Goal: Transaction & Acquisition: Purchase product/service

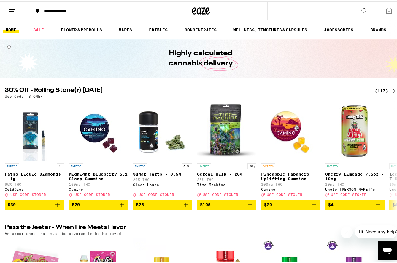
click at [378, 89] on div "(117)" at bounding box center [386, 89] width 22 height 7
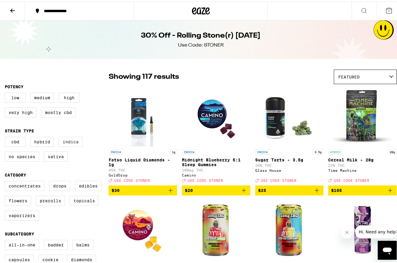
click at [69, 143] on label "Indica" at bounding box center [71, 141] width 24 height 10
click at [6, 137] on input "Indica" at bounding box center [6, 136] width 0 height 0
checkbox input "true"
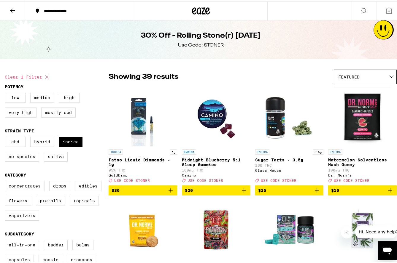
click at [32, 188] on label "Concentrates" at bounding box center [25, 185] width 40 height 10
click at [6, 181] on input "Concentrates" at bounding box center [6, 181] width 0 height 0
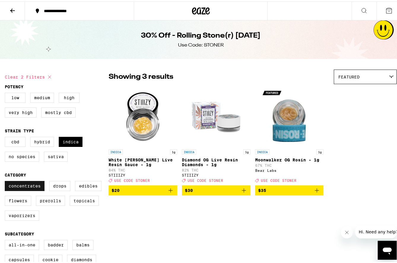
click at [32, 188] on label "Concentrates" at bounding box center [25, 185] width 40 height 10
click at [6, 181] on input "Concentrates" at bounding box center [6, 181] width 0 height 0
checkbox input "false"
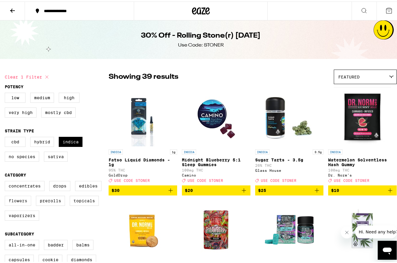
click at [27, 205] on label "Flowers" at bounding box center [18, 200] width 26 height 10
click at [6, 181] on input "Flowers" at bounding box center [6, 181] width 0 height 0
checkbox input "true"
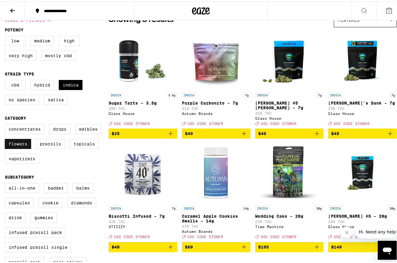
scroll to position [59, 0]
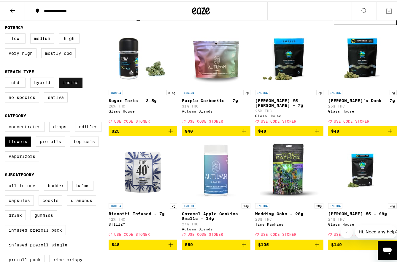
click at [67, 80] on label "Indica" at bounding box center [71, 81] width 24 height 10
click at [6, 77] on input "Indica" at bounding box center [6, 77] width 0 height 0
checkbox input "false"
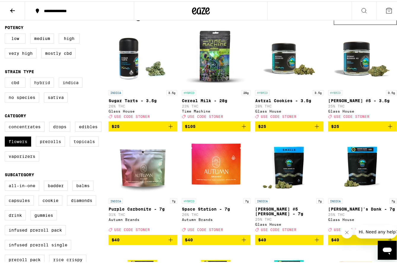
click at [41, 85] on label "Hybrid" at bounding box center [42, 81] width 24 height 10
click at [6, 77] on input "Hybrid" at bounding box center [6, 77] width 0 height 0
checkbox input "true"
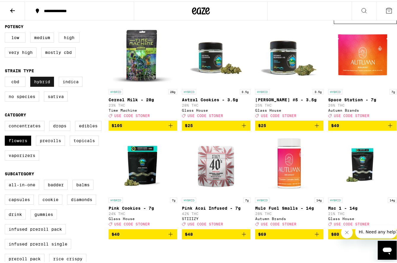
scroll to position [89, 0]
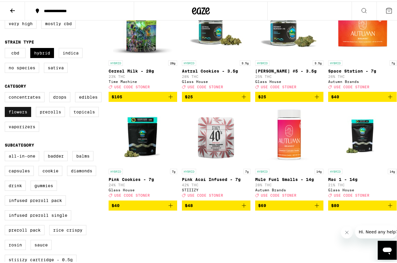
click at [18, 111] on label "Flowers" at bounding box center [18, 111] width 26 height 10
click at [6, 92] on input "Flowers" at bounding box center [6, 92] width 0 height 0
checkbox input "false"
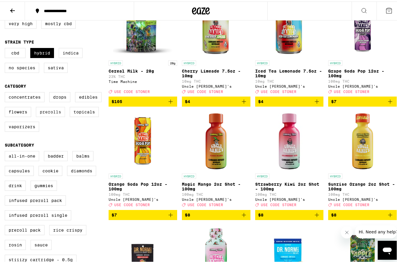
click at [59, 116] on label "Prerolls" at bounding box center [50, 111] width 29 height 10
click at [6, 92] on input "Prerolls" at bounding box center [6, 92] width 0 height 0
checkbox input "true"
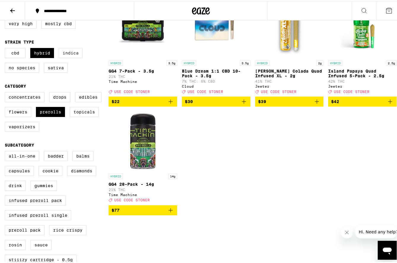
click at [70, 55] on label "Indica" at bounding box center [71, 52] width 24 height 10
click at [6, 48] on input "Indica" at bounding box center [6, 47] width 0 height 0
checkbox input "true"
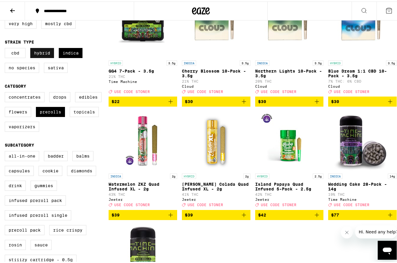
click at [45, 53] on label "Hybrid" at bounding box center [42, 52] width 24 height 10
click at [6, 48] on input "Hybrid" at bounding box center [6, 47] width 0 height 0
checkbox input "false"
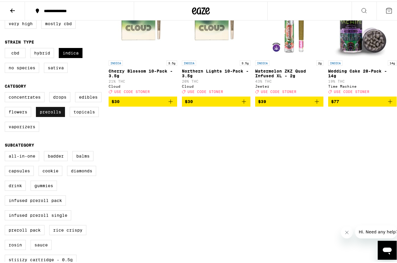
click at [57, 114] on label "Prerolls" at bounding box center [50, 111] width 29 height 10
click at [6, 92] on input "Prerolls" at bounding box center [6, 92] width 0 height 0
checkbox input "false"
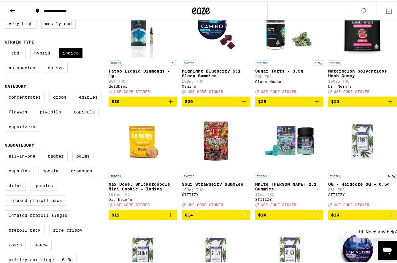
click at [11, 8] on icon at bounding box center [12, 9] width 5 height 4
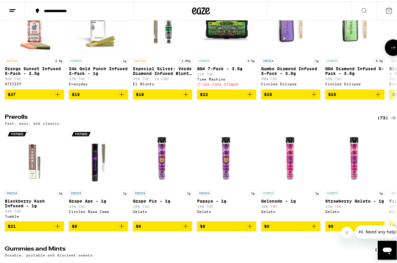
scroll to position [1454, 0]
